Goal: Communication & Community: Participate in discussion

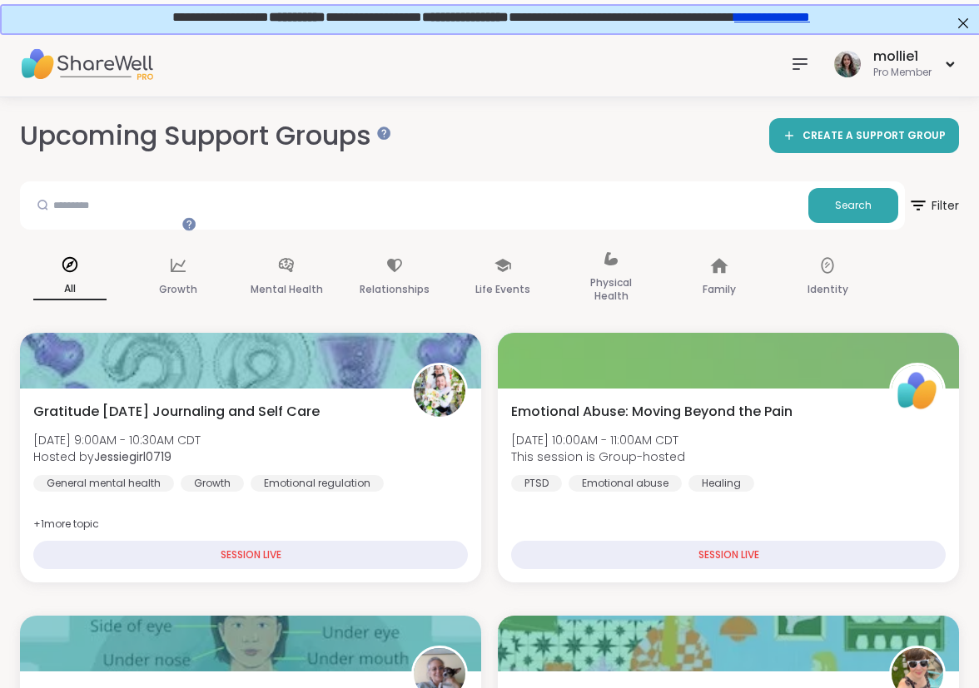
click at [0, 0] on div "mollie1" at bounding box center [0, 0] width 0 height 0
click at [0, 0] on link "Home 9 Scheduled" at bounding box center [0, 0] width 0 height 0
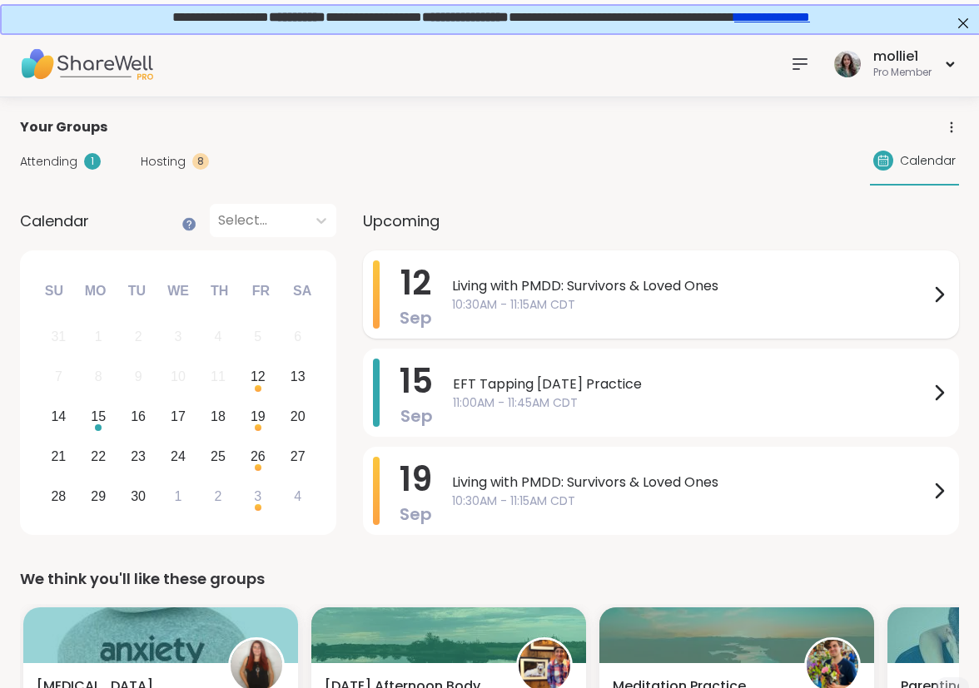
click at [740, 276] on span "Living with PMDD: Survivors & Loved Ones" at bounding box center [690, 286] width 477 height 20
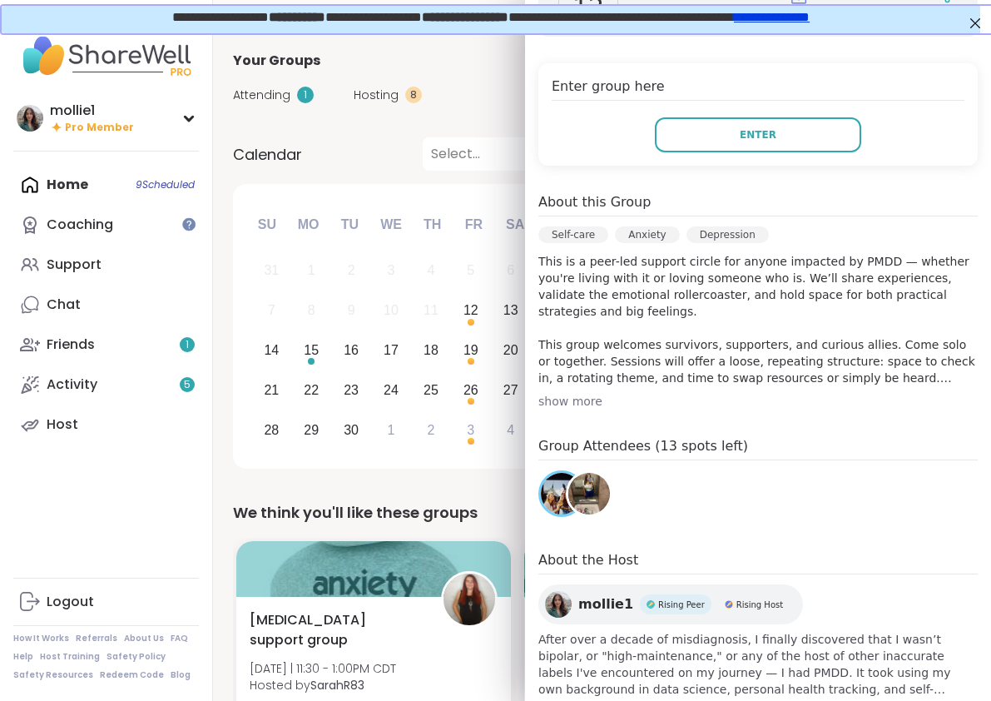
scroll to position [319, 0]
click at [585, 491] on img at bounding box center [589, 493] width 42 height 42
click at [548, 496] on img at bounding box center [562, 493] width 42 height 42
click at [657, 135] on button "Enter" at bounding box center [758, 134] width 206 height 35
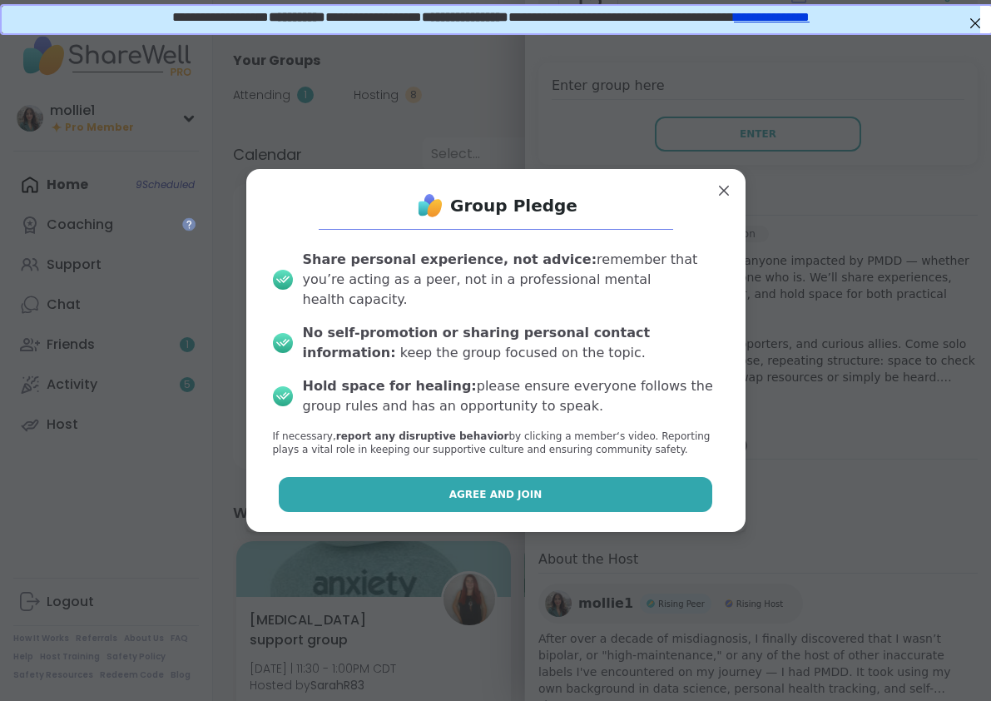
click at [449, 487] on span "Agree and Join" at bounding box center [495, 494] width 93 height 15
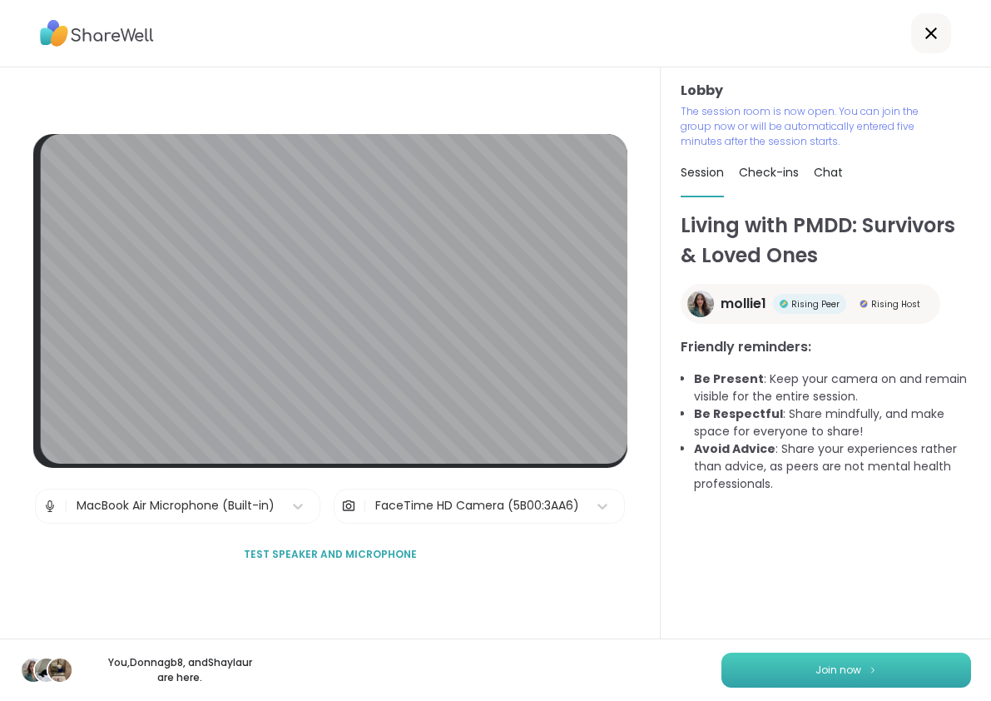
click at [769, 662] on button "Join now" at bounding box center [847, 670] width 250 height 35
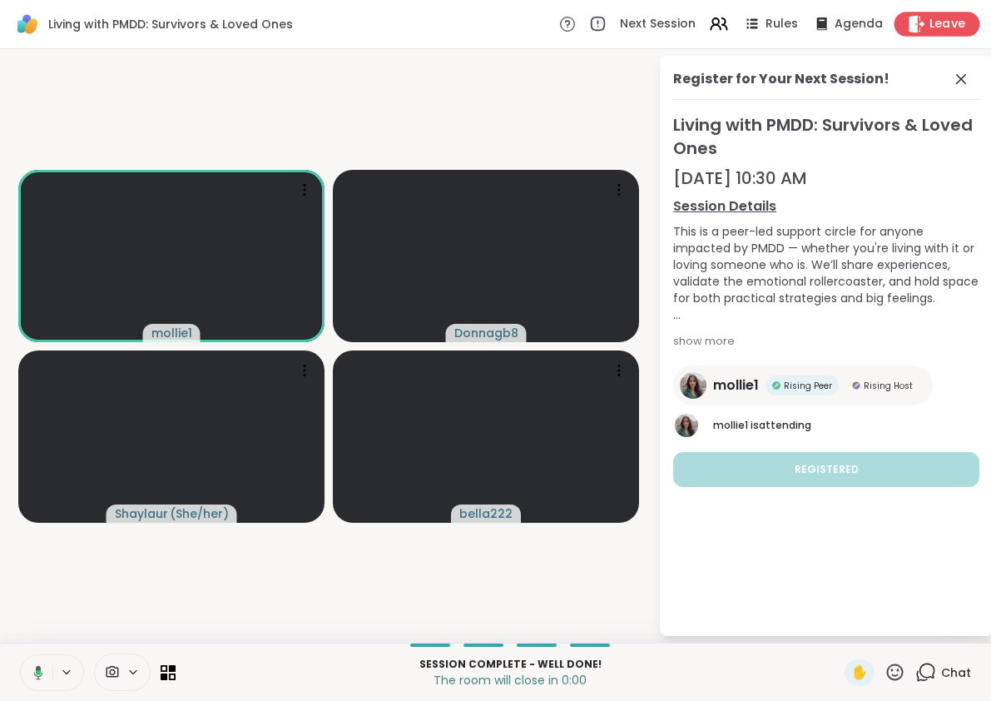
click at [930, 27] on span "Leave" at bounding box center [948, 24] width 37 height 17
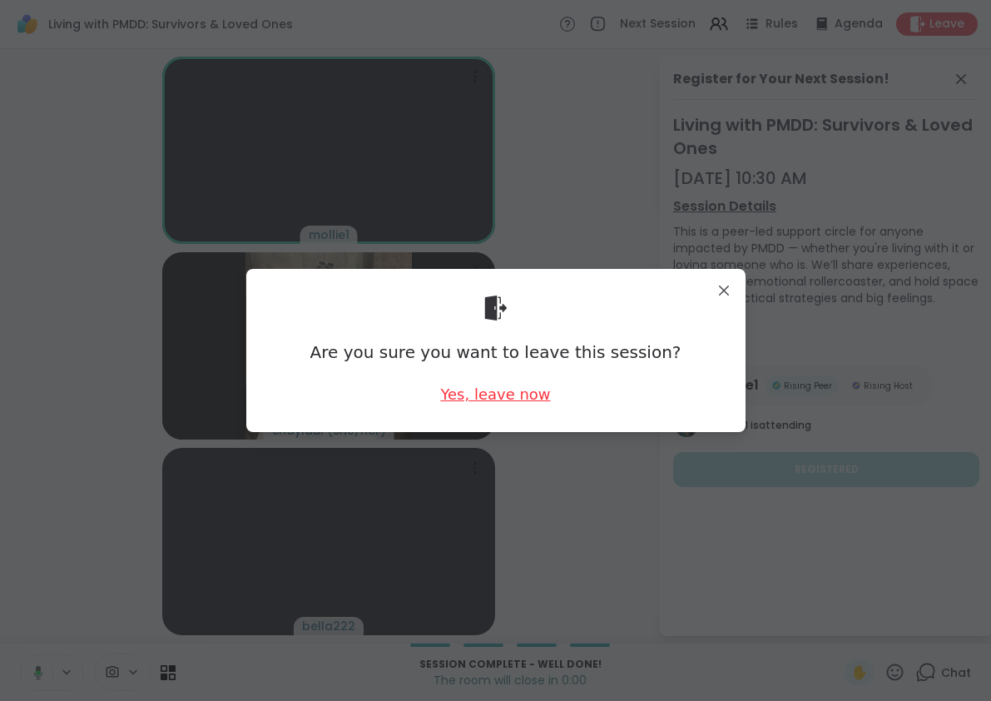
click at [487, 387] on div "Yes, leave now" at bounding box center [495, 394] width 110 height 21
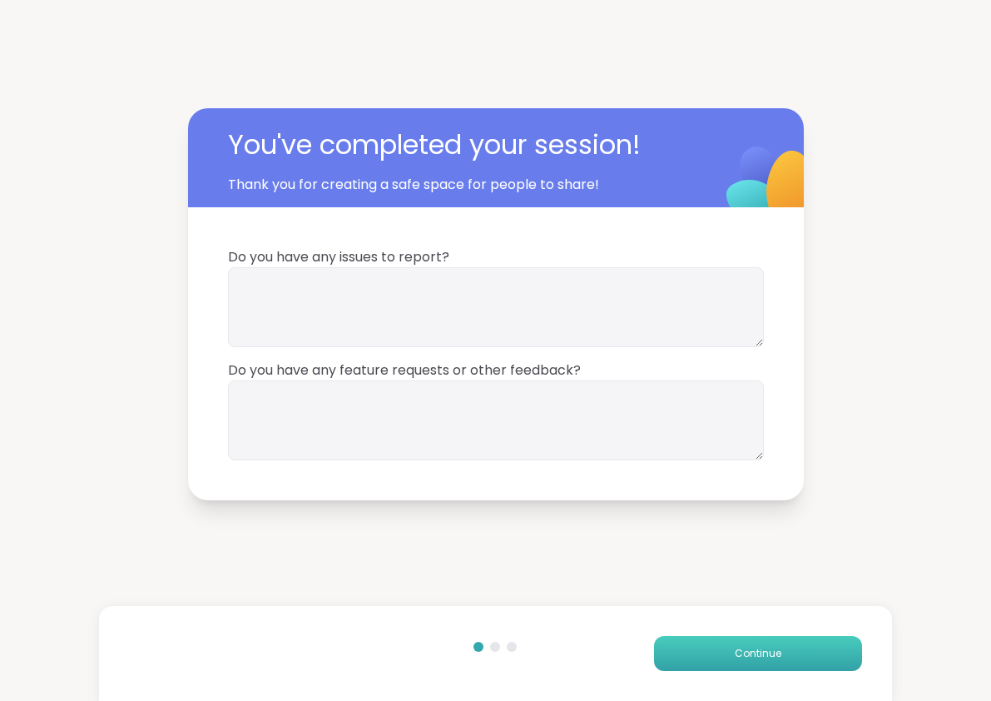
click at [735, 653] on span "Continue" at bounding box center [758, 653] width 47 height 15
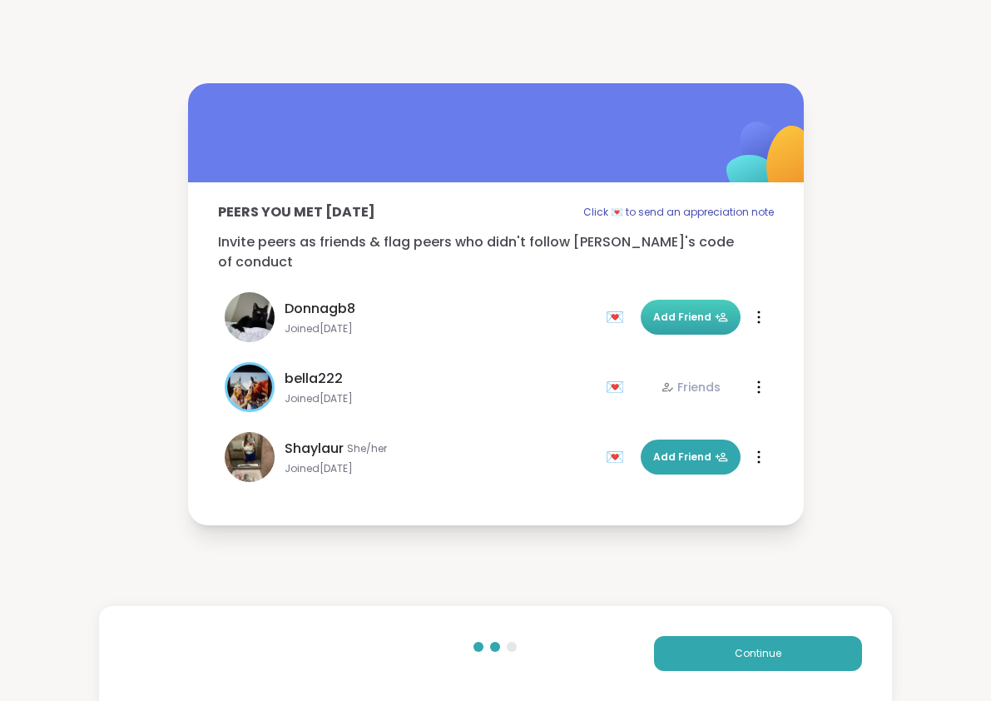
click at [658, 310] on span "Add Friend" at bounding box center [690, 317] width 75 height 15
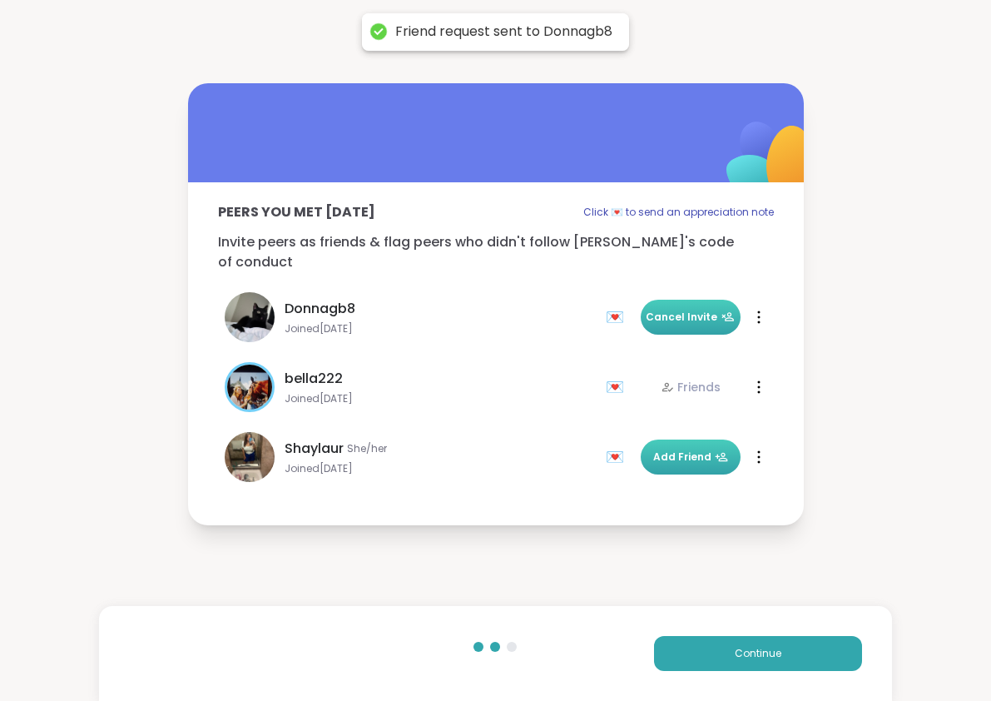
click at [667, 449] on span "Add Friend" at bounding box center [690, 456] width 75 height 15
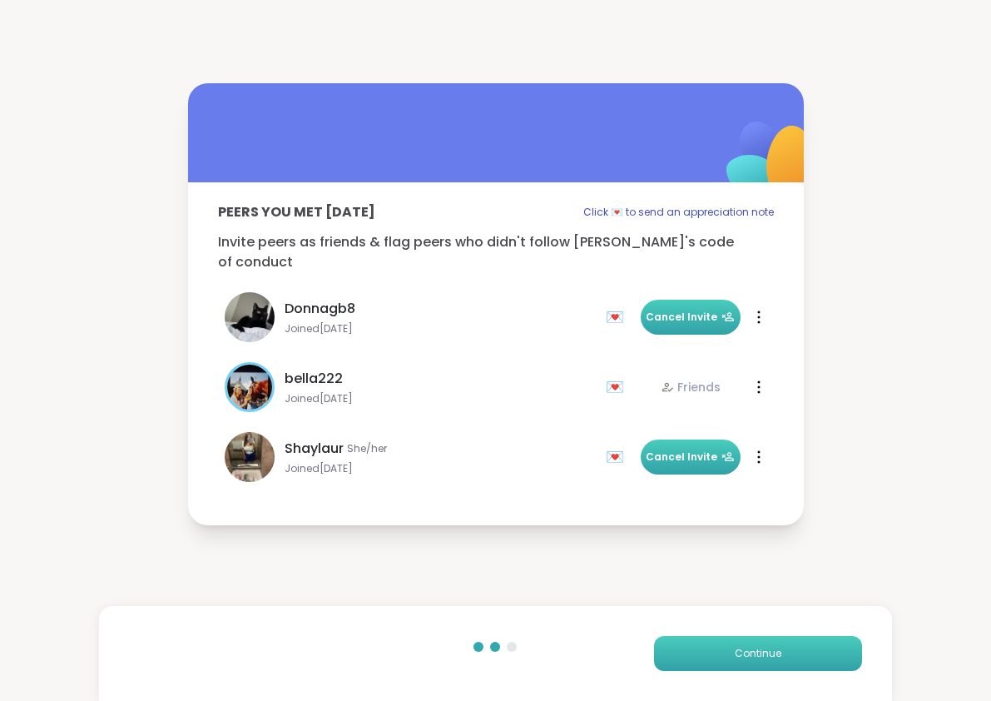
click at [764, 652] on span "Continue" at bounding box center [758, 653] width 47 height 15
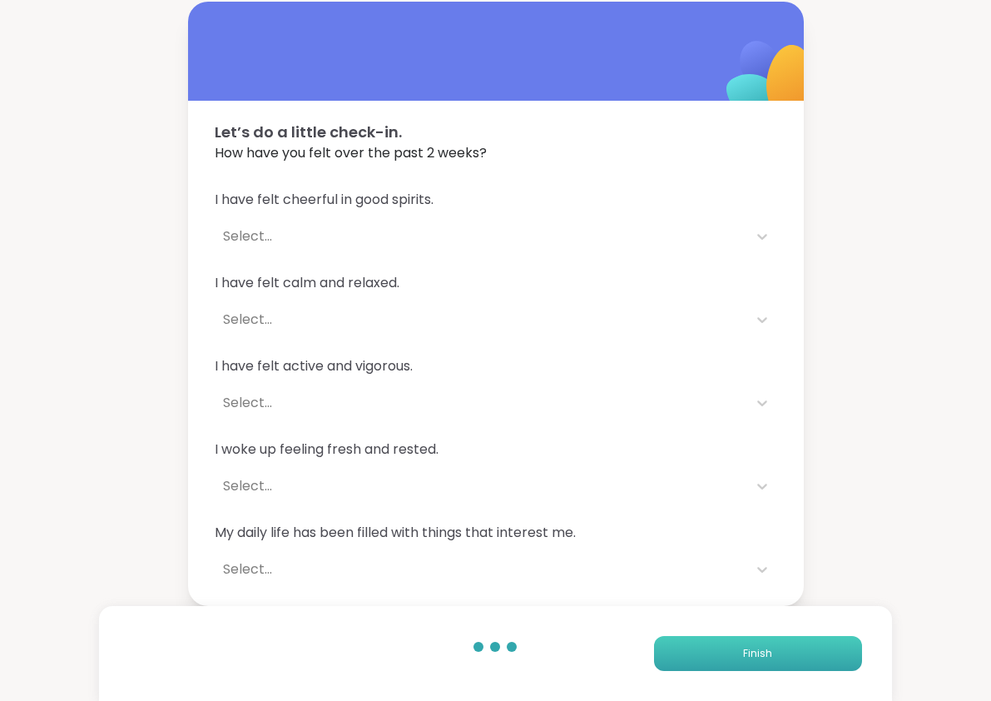
click at [751, 638] on button "Finish" at bounding box center [758, 653] width 208 height 35
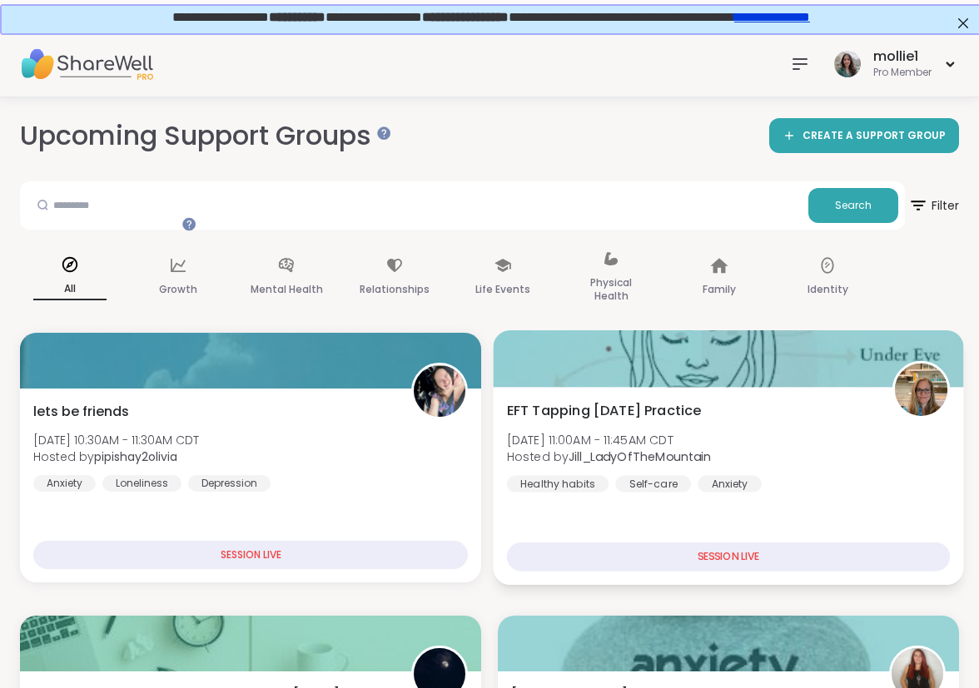
scroll to position [672, 0]
